Goal: Transaction & Acquisition: Purchase product/service

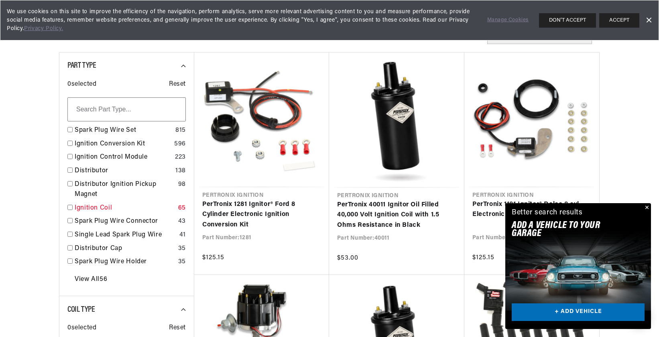
click at [70, 209] on input "checkbox" at bounding box center [69, 207] width 5 height 5
checkbox input "false"
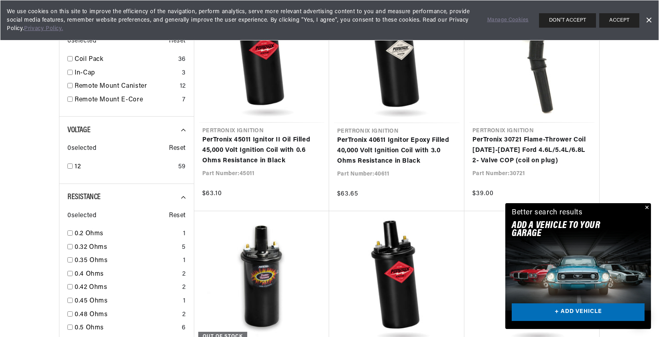
click at [647, 206] on button "Close" at bounding box center [646, 208] width 10 height 10
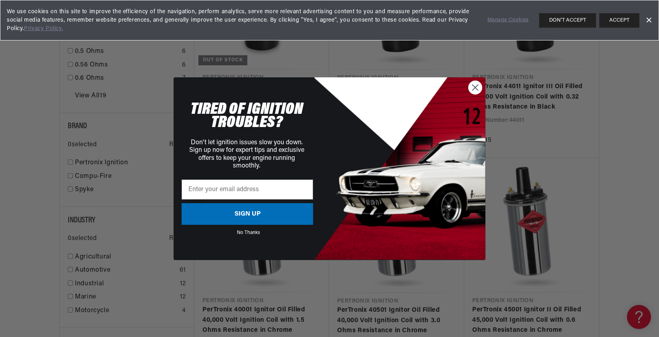
click at [476, 87] on circle "Close dialog" at bounding box center [475, 87] width 13 height 13
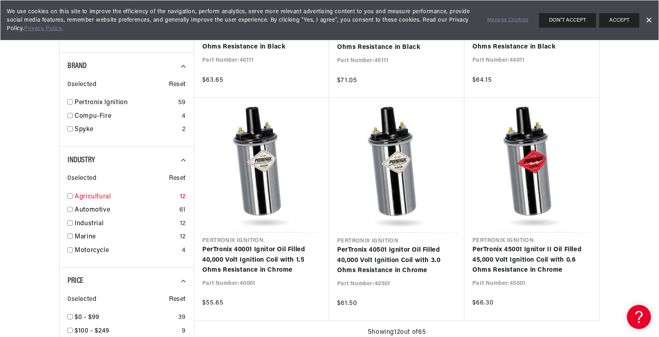
click at [70, 199] on input "checkbox" at bounding box center [69, 196] width 5 height 5
checkbox input "false"
